Goal: Task Accomplishment & Management: Manage account settings

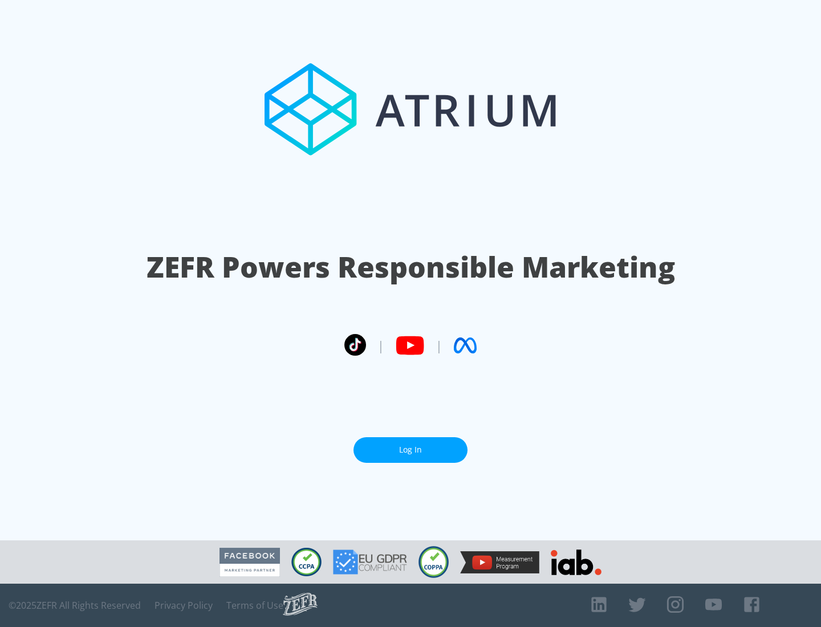
click at [411, 450] on link "Log In" at bounding box center [410, 450] width 114 height 26
